Goal: Find specific page/section: Find specific page/section

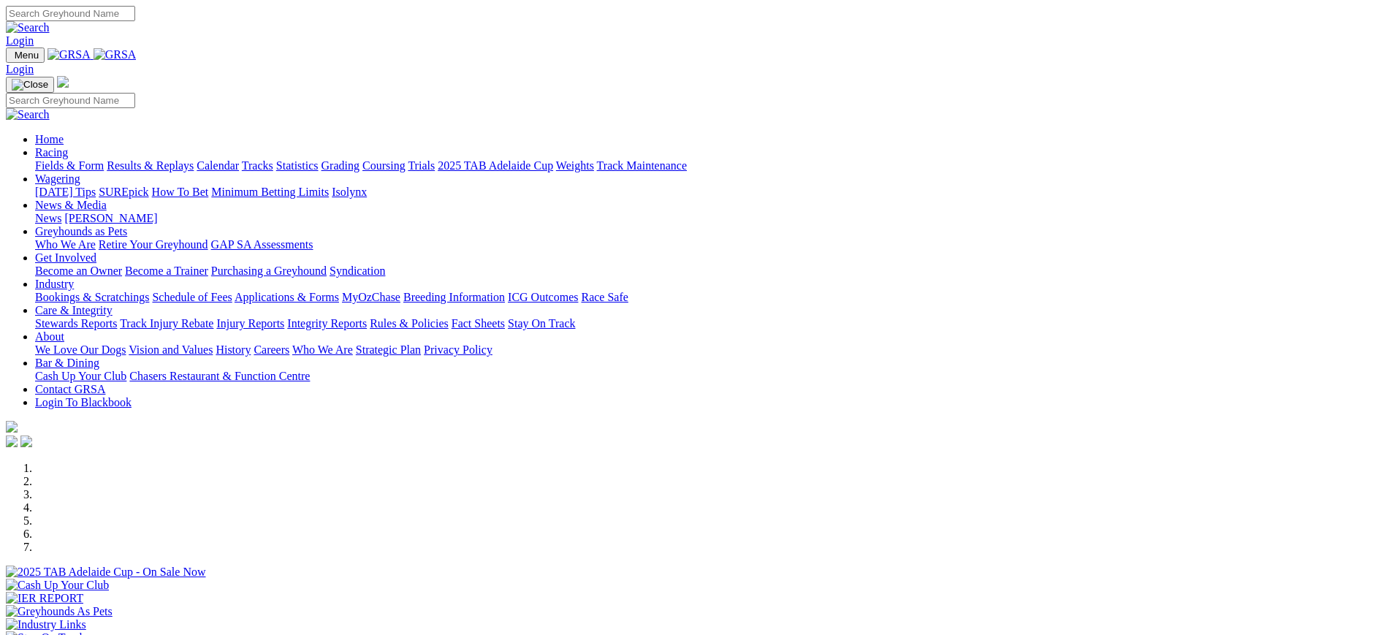
click at [640, 212] on div "News Kennel Capers" at bounding box center [709, 218] width 1348 height 13
click at [61, 212] on link "News" at bounding box center [48, 218] width 26 height 12
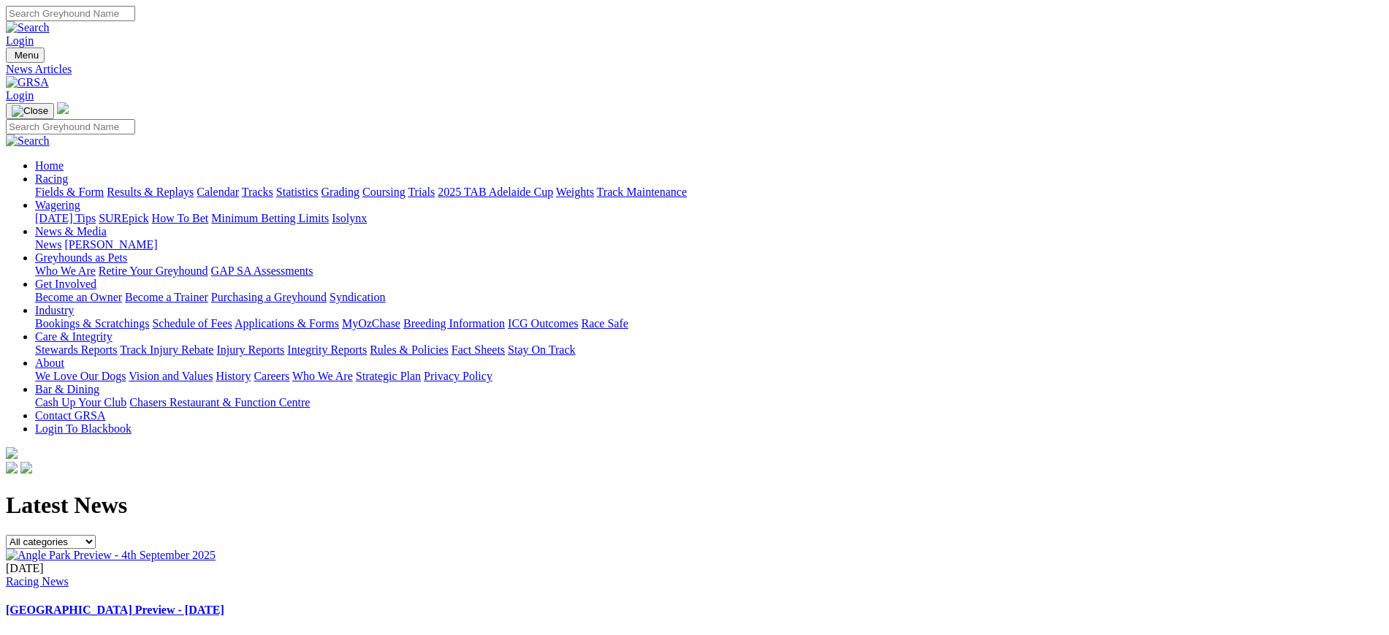
click at [49, 76] on link at bounding box center [27, 82] width 43 height 12
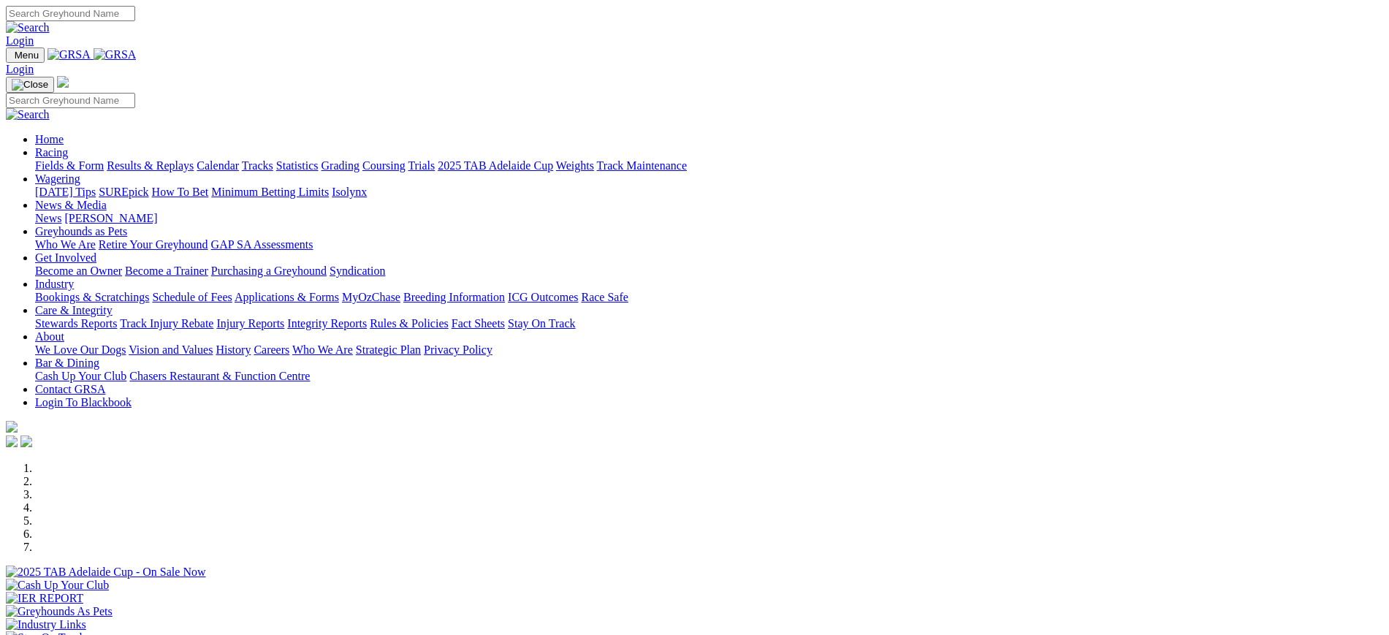
scroll to position [455, 0]
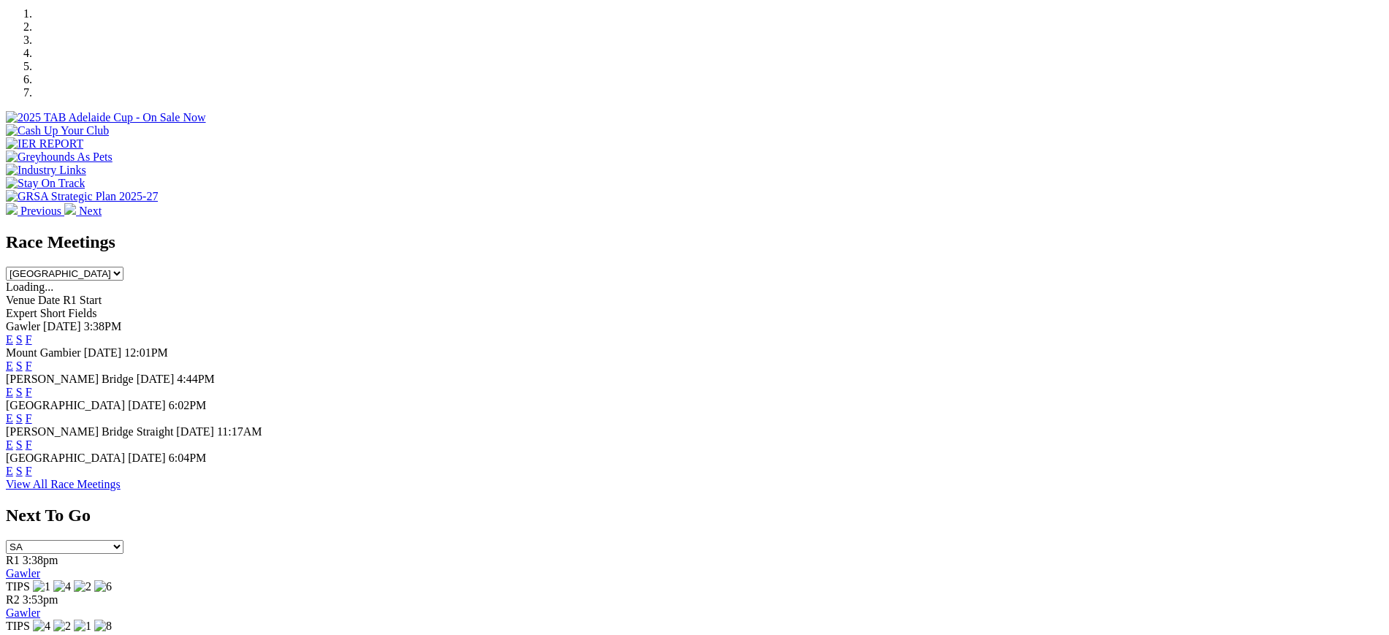
click at [32, 477] on link "F" at bounding box center [29, 471] width 7 height 12
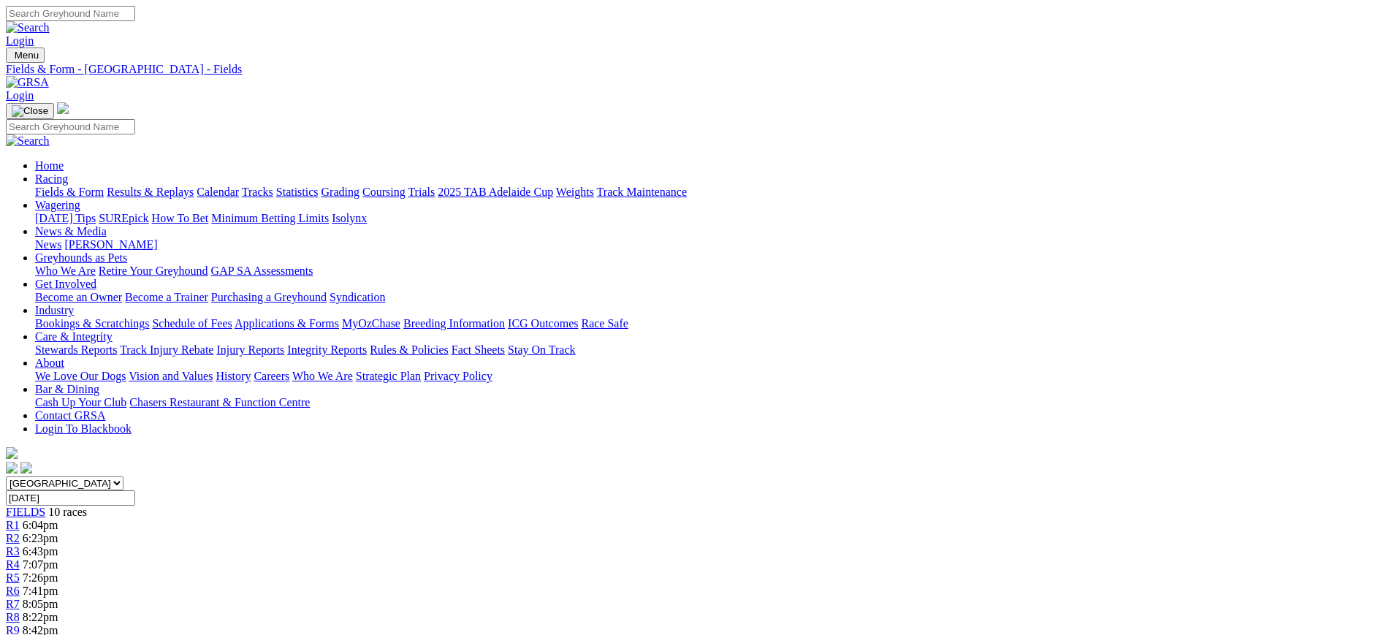
click at [49, 76] on img at bounding box center [27, 82] width 43 height 13
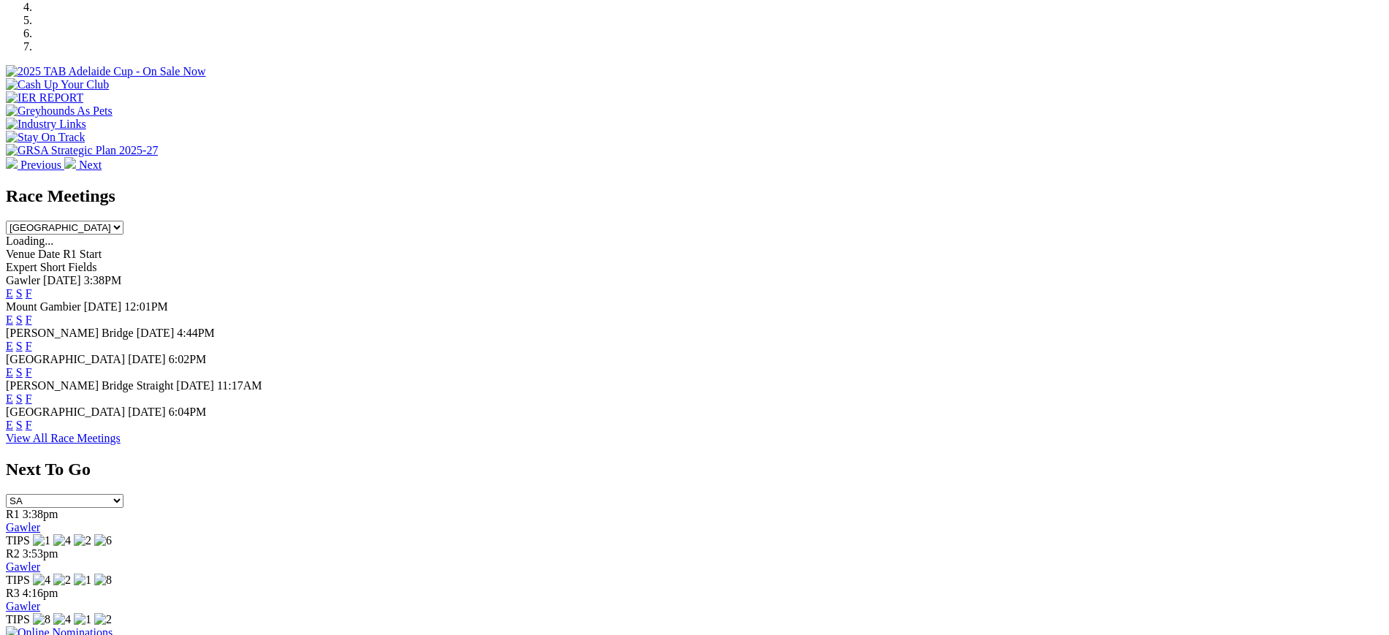
scroll to position [492, 0]
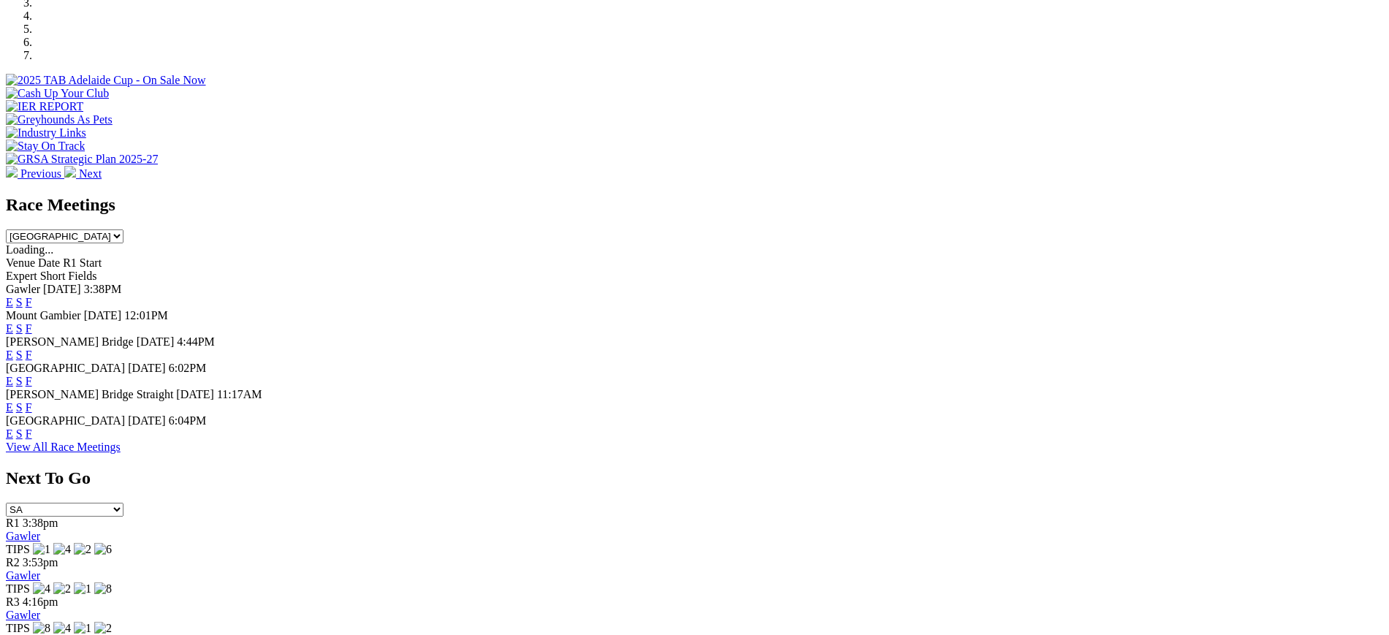
click at [32, 296] on link "F" at bounding box center [29, 302] width 7 height 12
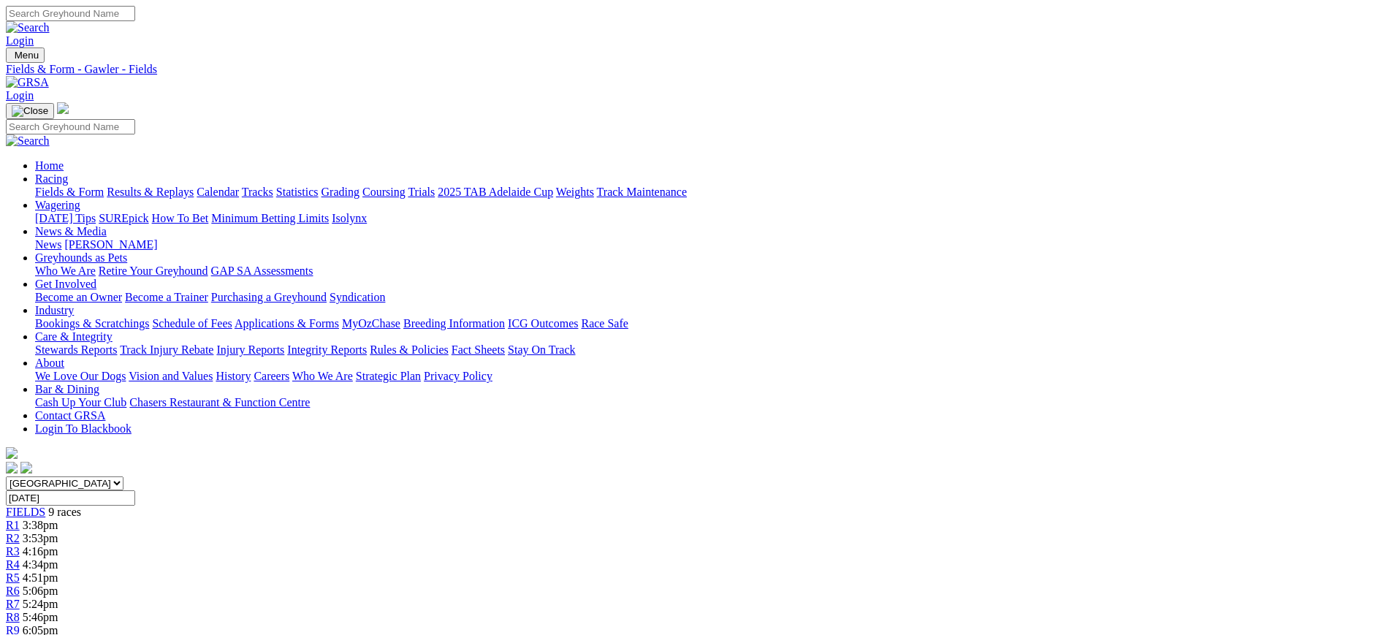
click at [49, 76] on img at bounding box center [27, 82] width 43 height 13
